Goal: Task Accomplishment & Management: Complete application form

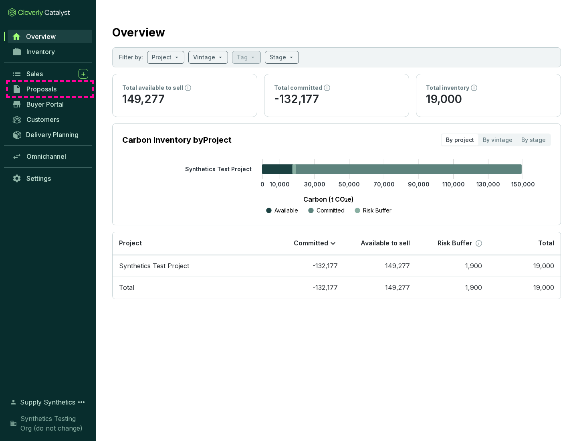
click at [50, 89] on span "Proposals" at bounding box center [41, 89] width 30 height 8
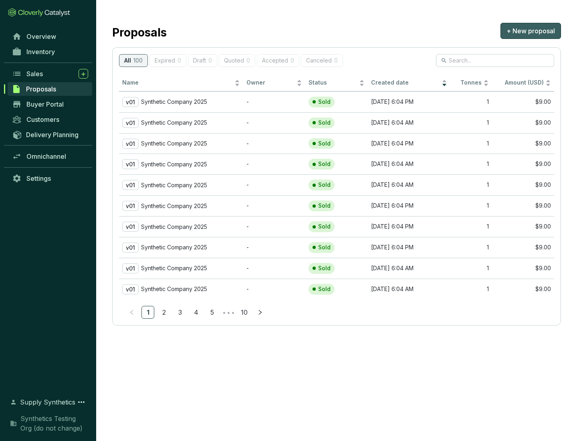
click at [531, 31] on span "+ New proposal" at bounding box center [531, 31] width 49 height 10
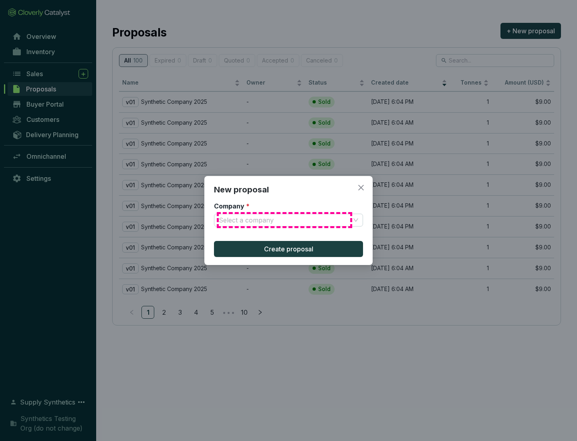
click at [285, 220] on input "Company *" at bounding box center [284, 220] width 131 height 12
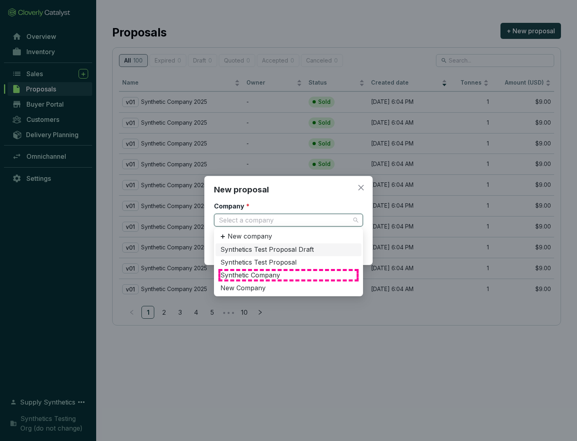
click at [289, 275] on div "Synthetic Company" at bounding box center [288, 275] width 136 height 9
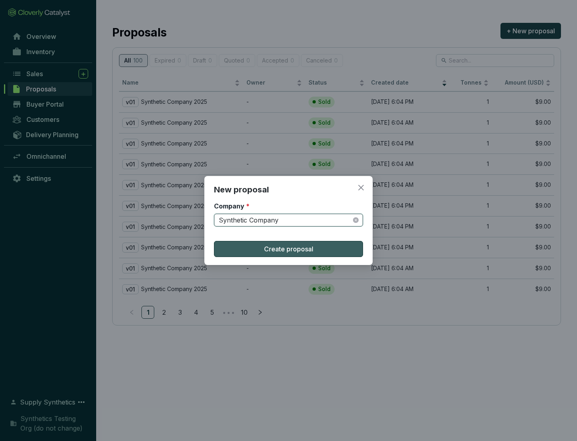
click at [289, 249] on span "Create proposal" at bounding box center [288, 249] width 49 height 10
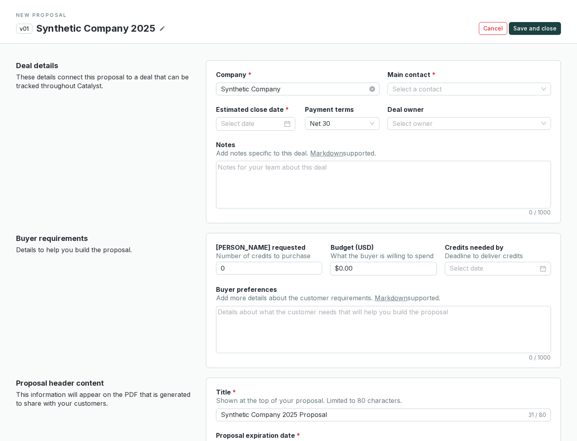
click at [465, 89] on input "Main contact *" at bounding box center [465, 89] width 146 height 12
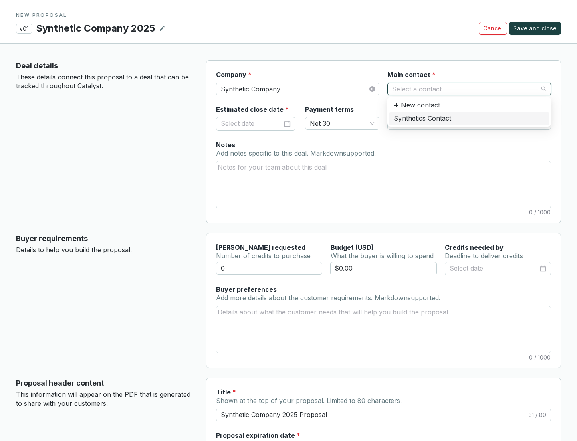
click at [469, 118] on div "Synthetics Contact" at bounding box center [469, 118] width 151 height 9
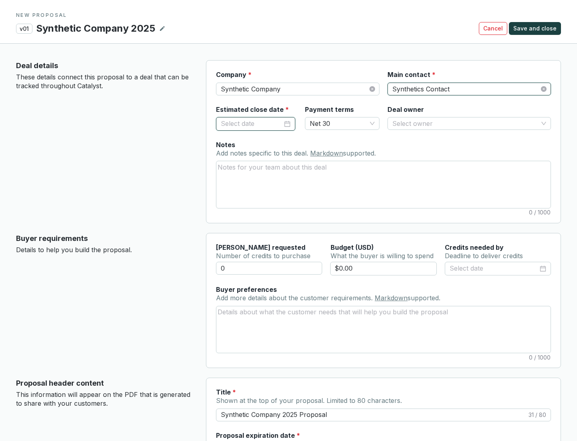
click at [252, 123] on input "Estimated close date *" at bounding box center [252, 124] width 62 height 10
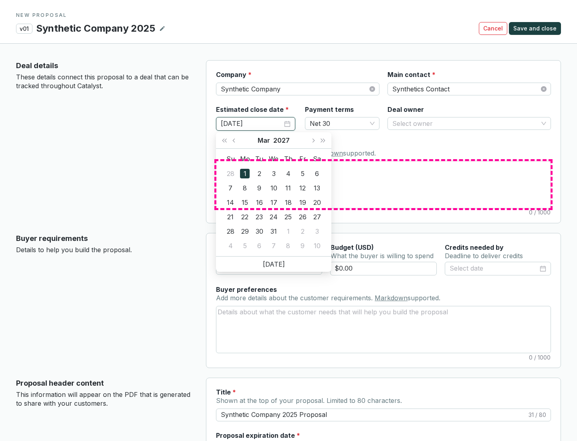
type input "[DATE]"
click at [384, 184] on textarea "Notes Add notes specific to this deal. Markdown supported." at bounding box center [383, 184] width 334 height 47
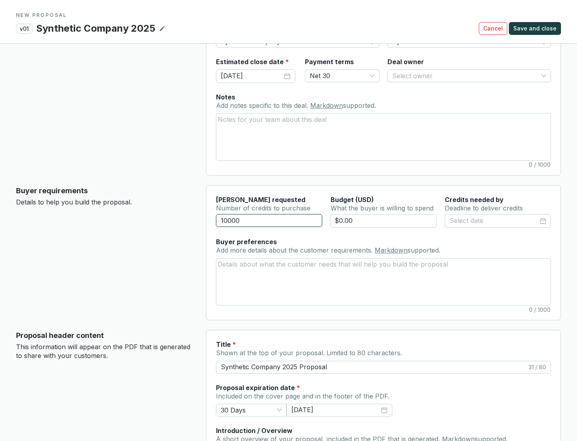
scroll to position [48, 0]
type input "10000"
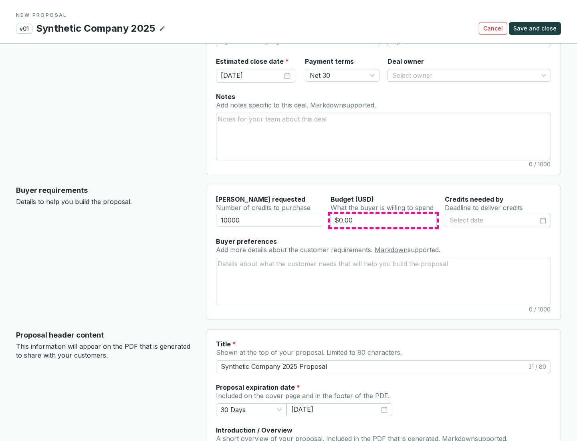
type input "$0.00"
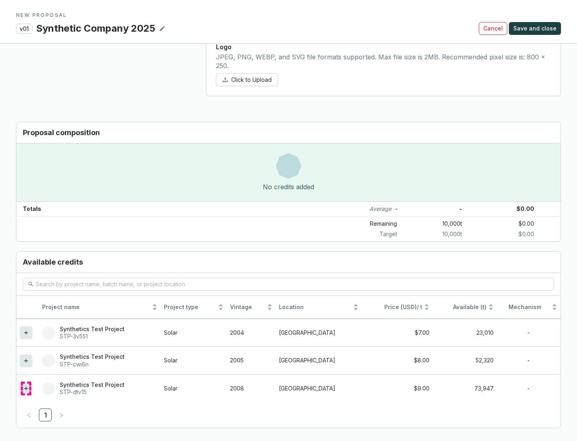
click at [26, 388] on icon at bounding box center [26, 388] width 4 height 4
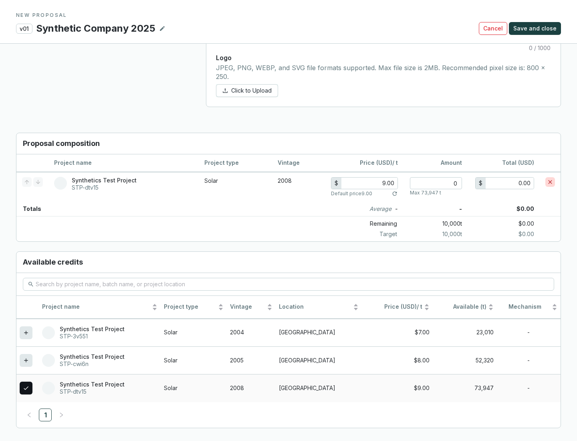
scroll to position [461, 0]
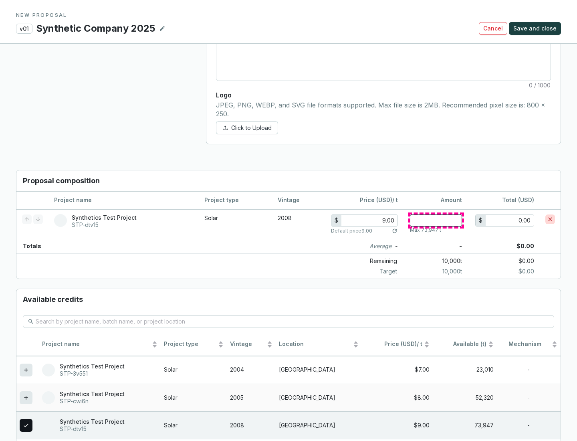
type input "1"
type input "9.00"
type input "1"
click at [536, 28] on span "Save and close" at bounding box center [535, 28] width 43 height 8
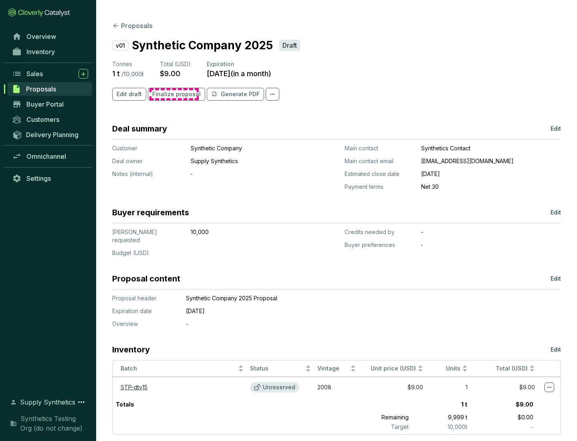
click at [174, 94] on span "Finalize proposal" at bounding box center [176, 94] width 49 height 8
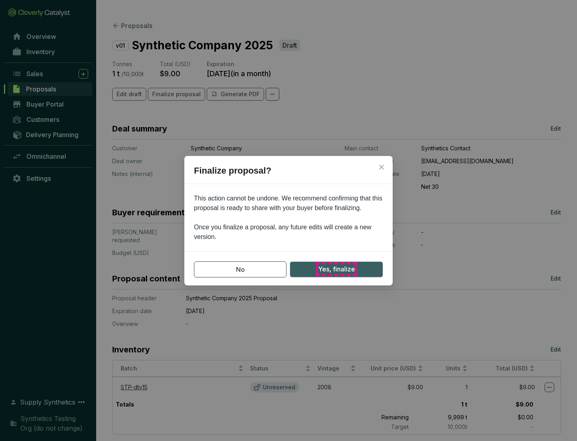
click at [336, 269] on span "Yes, finalize" at bounding box center [336, 269] width 37 height 10
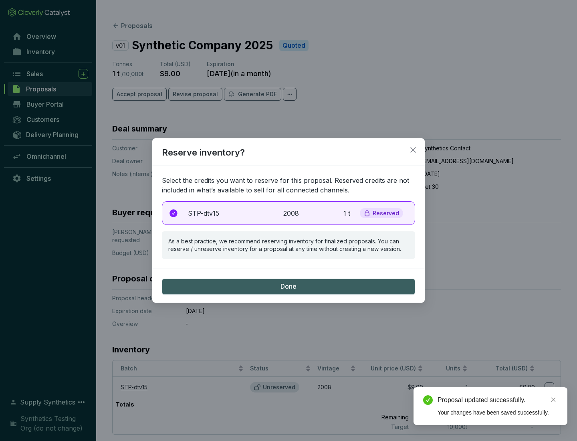
click at [289, 213] on p "2008" at bounding box center [292, 213] width 18 height 10
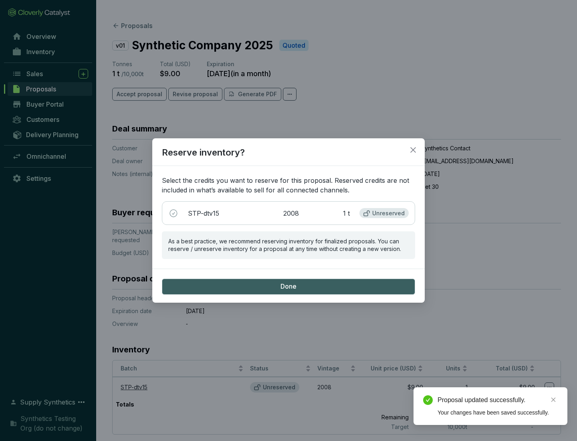
click at [289, 286] on span "Done" at bounding box center [289, 286] width 16 height 9
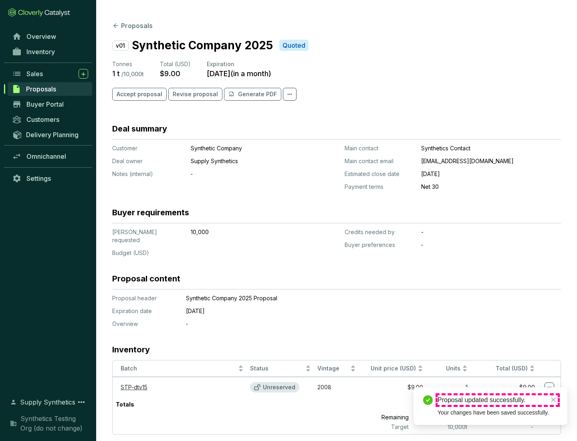
click at [498, 400] on div "Proposal updated successfully." at bounding box center [498, 400] width 120 height 10
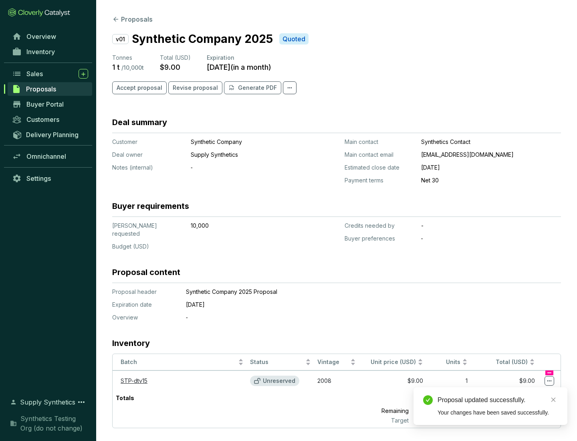
click at [550, 380] on icon at bounding box center [550, 380] width 4 height 1
click at [525, 391] on div "Proposal updated successfully. Your changes have been saved successfully." at bounding box center [491, 406] width 154 height 38
click at [498, 400] on div "Proposal updated successfully." at bounding box center [498, 400] width 120 height 10
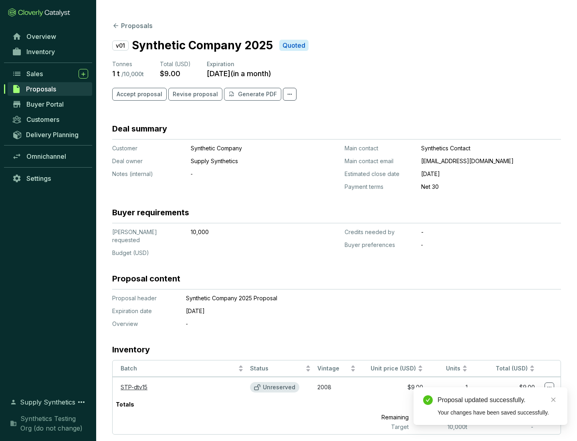
click at [138, 94] on span "Accept proposal" at bounding box center [140, 94] width 46 height 8
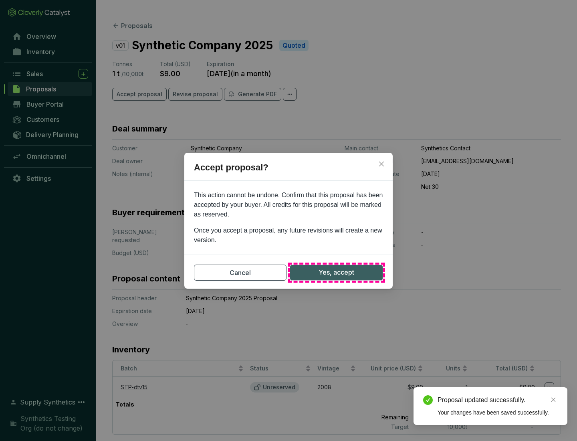
click at [336, 272] on span "Yes, accept" at bounding box center [337, 272] width 36 height 10
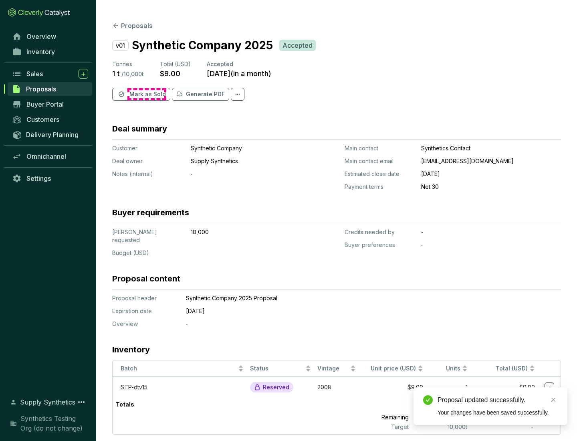
click at [147, 94] on span "Mark as Sold" at bounding box center [147, 94] width 36 height 8
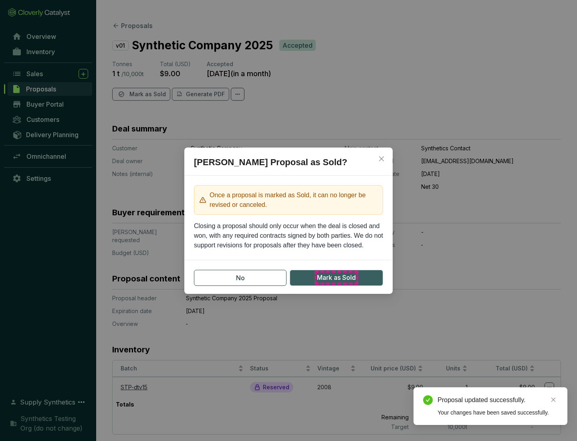
click at [336, 277] on span "Mark as Sold" at bounding box center [336, 278] width 39 height 10
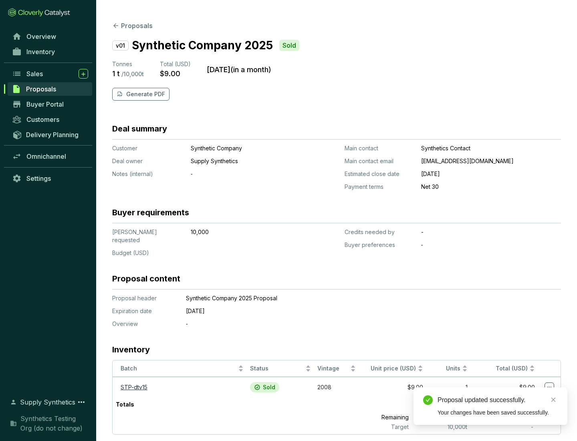
click at [145, 94] on p "Generate PDF" at bounding box center [145, 94] width 39 height 8
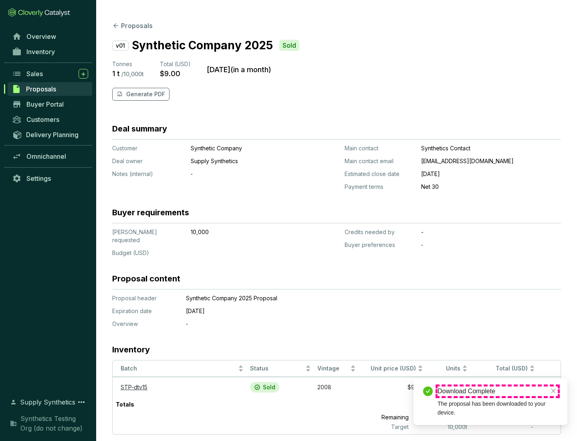
click at [498, 391] on div "Download Complete" at bounding box center [498, 391] width 120 height 10
